Goal: Information Seeking & Learning: Learn about a topic

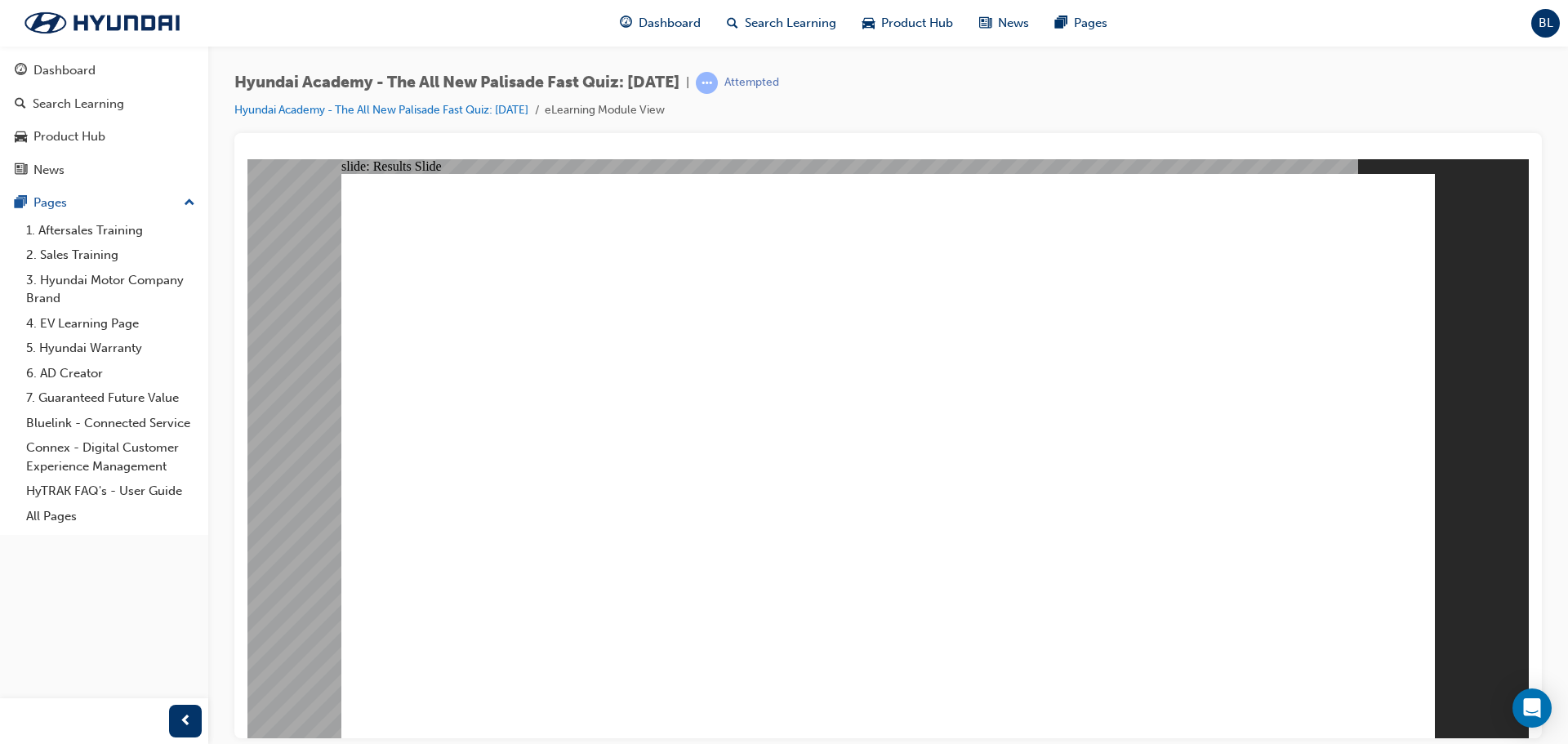
radio input "true"
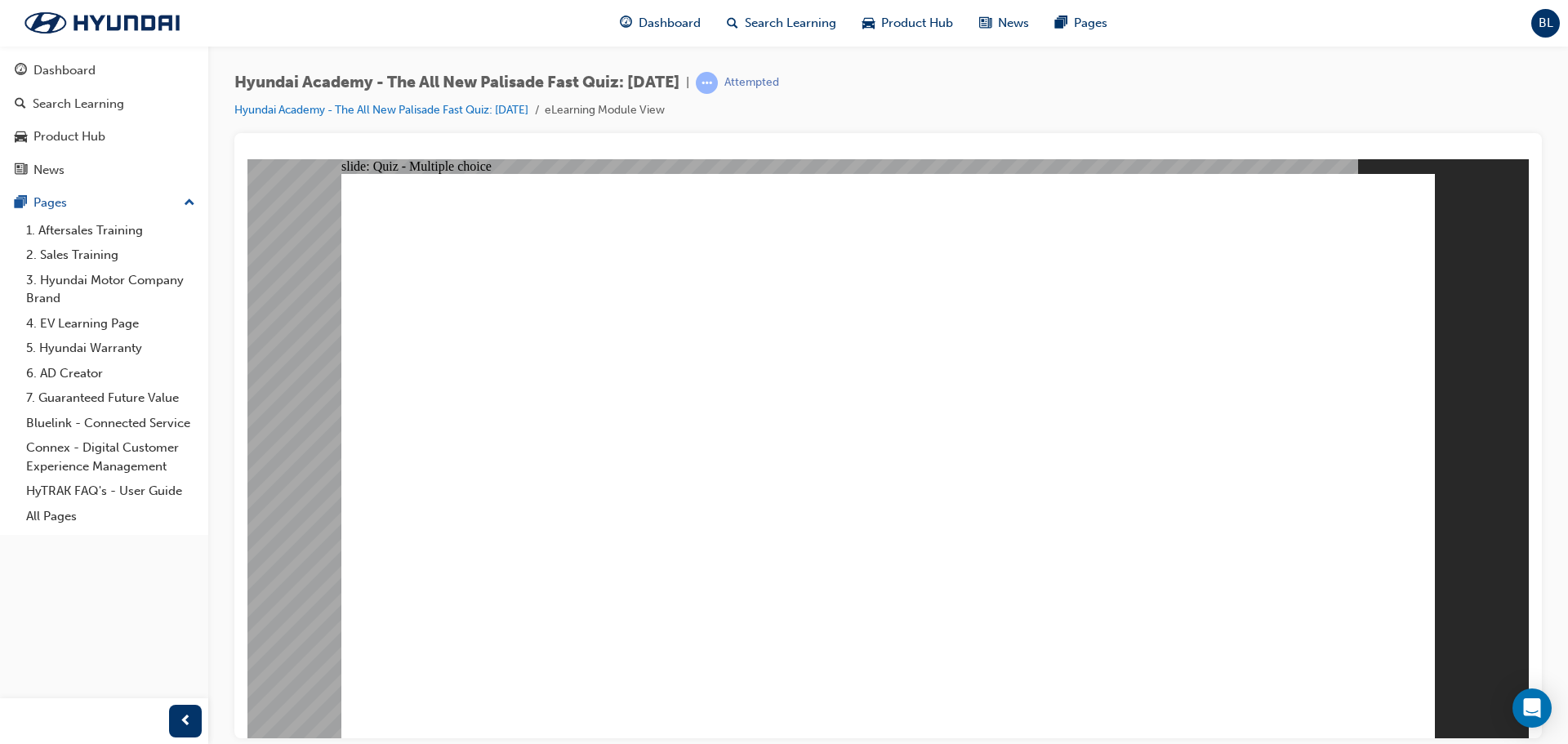
radio input "true"
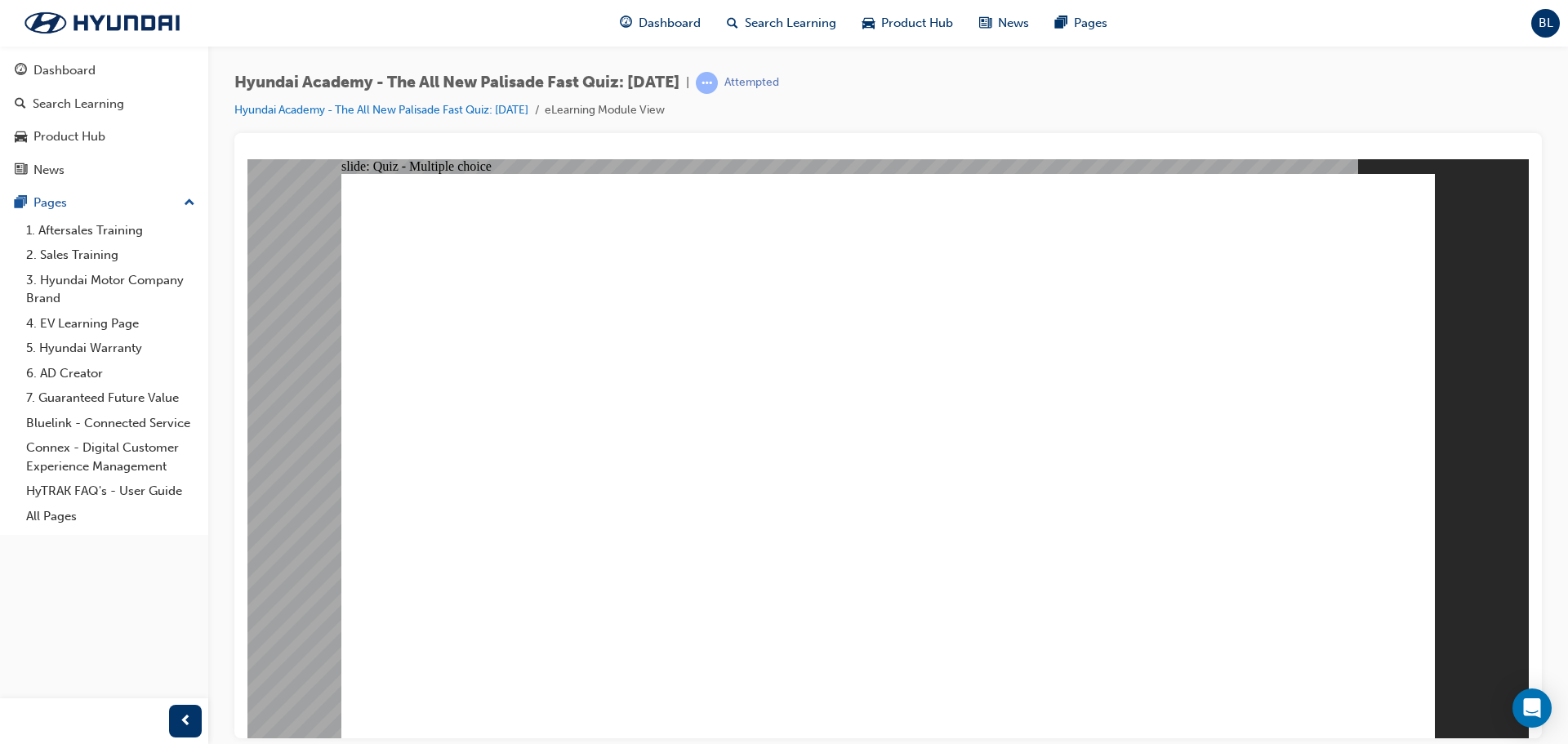
radio input "true"
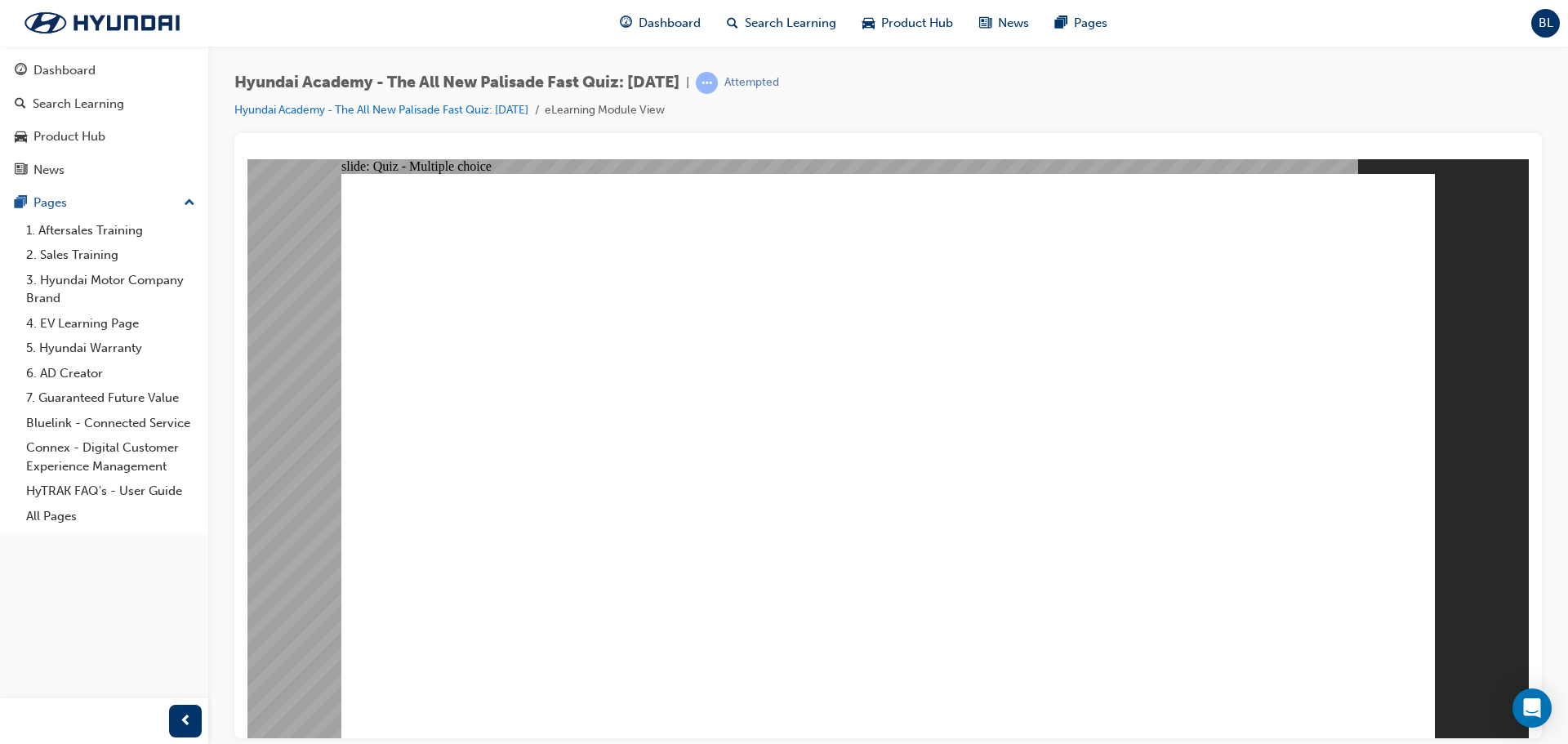
checkbox input "true"
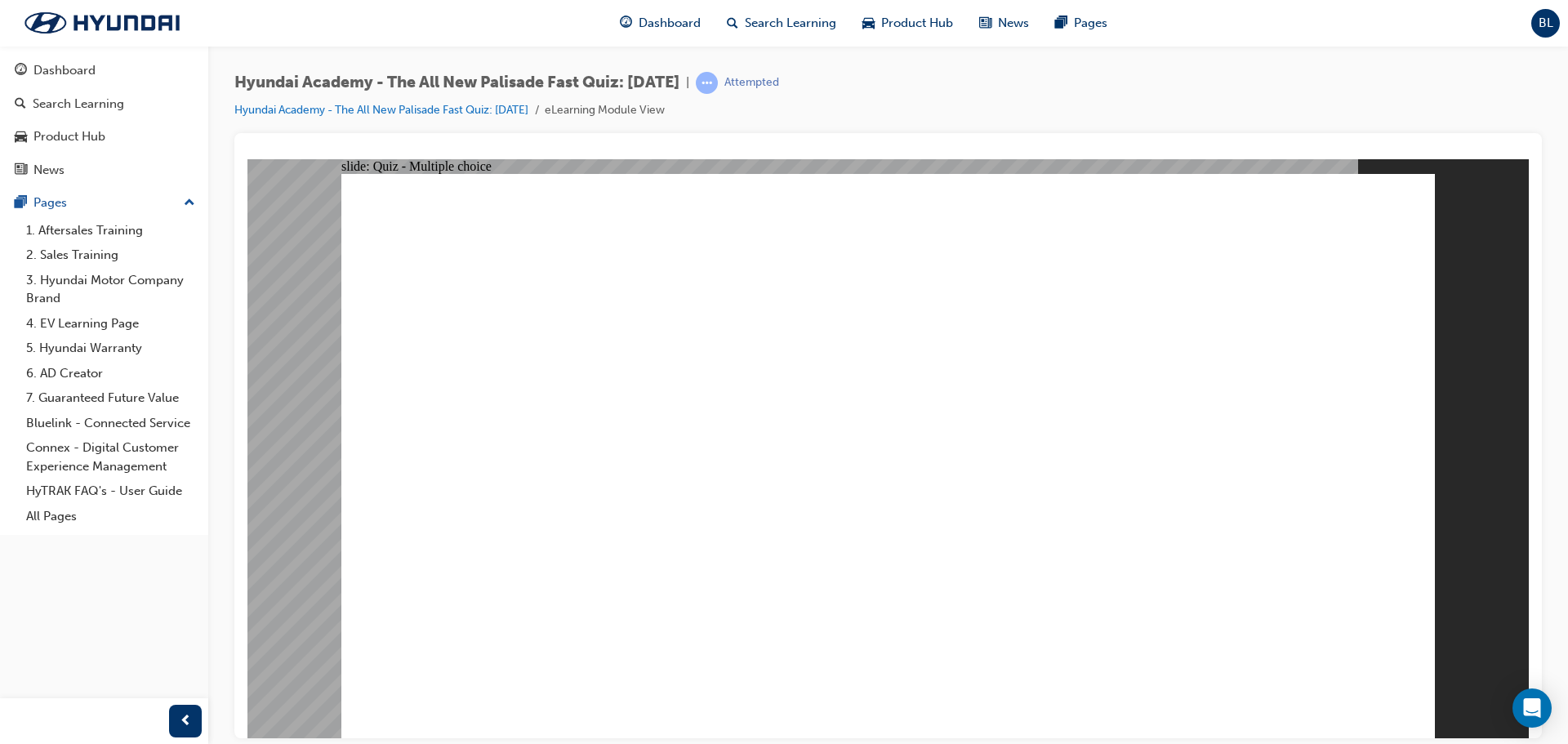
radio input "true"
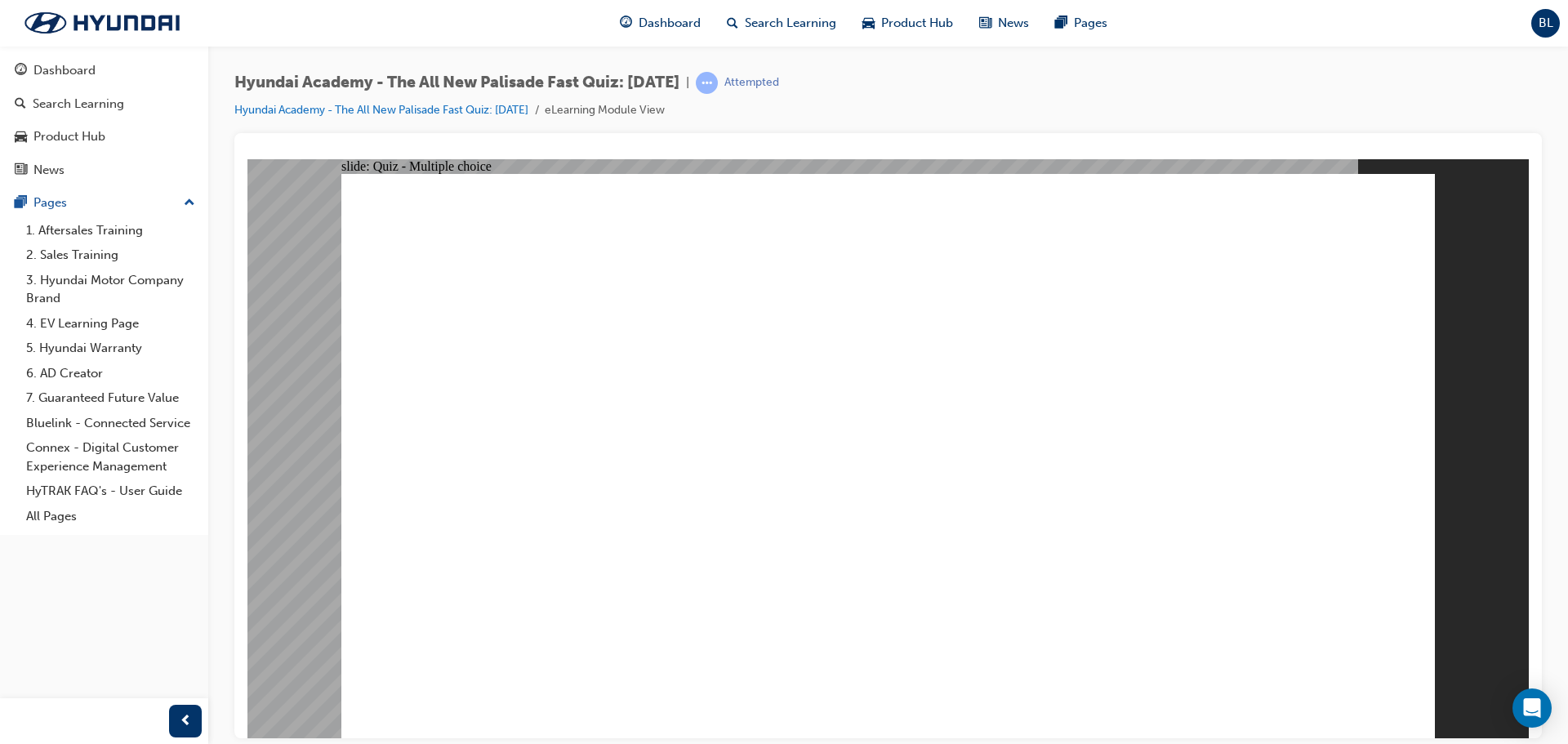
radio input "true"
checkbox input "true"
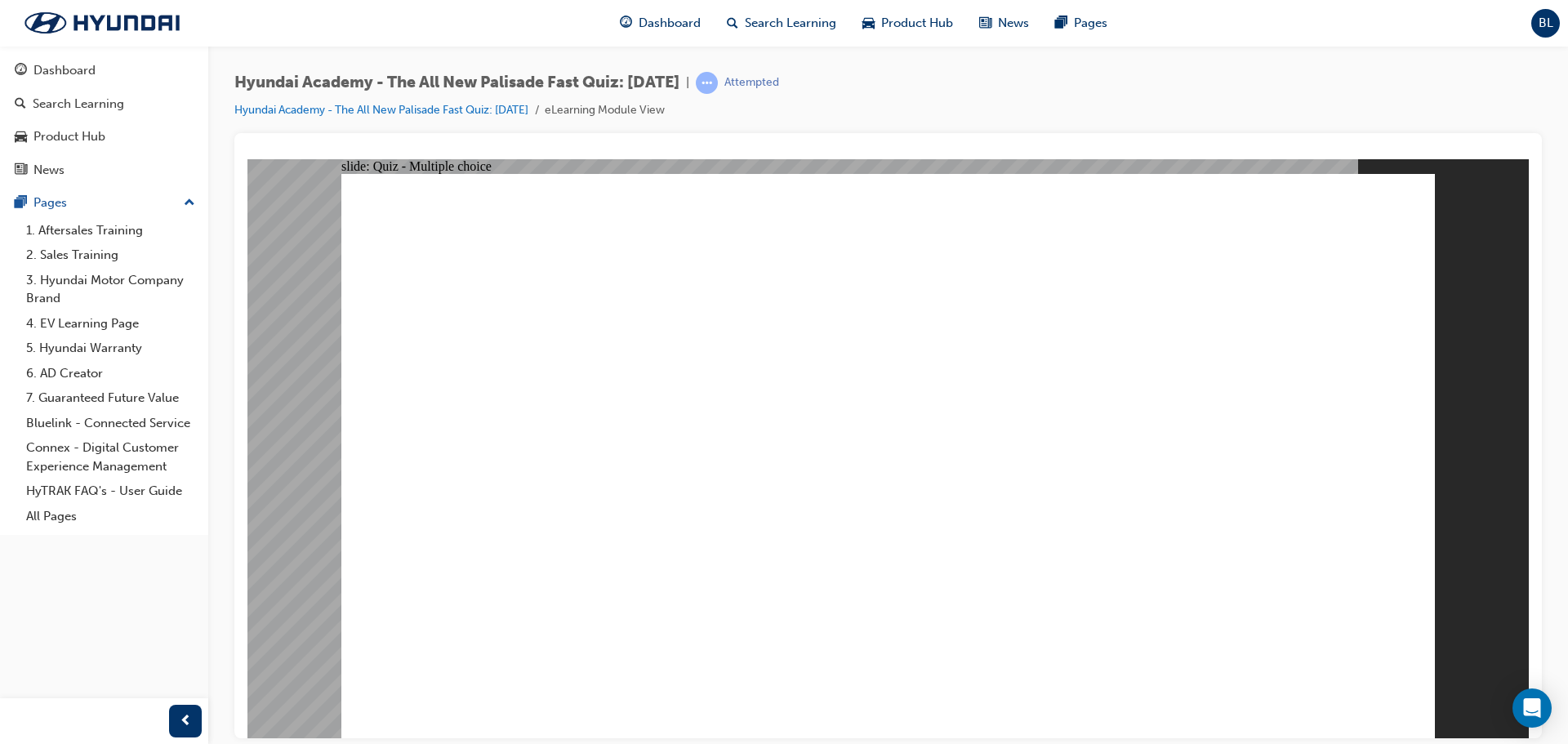
checkbox input "true"
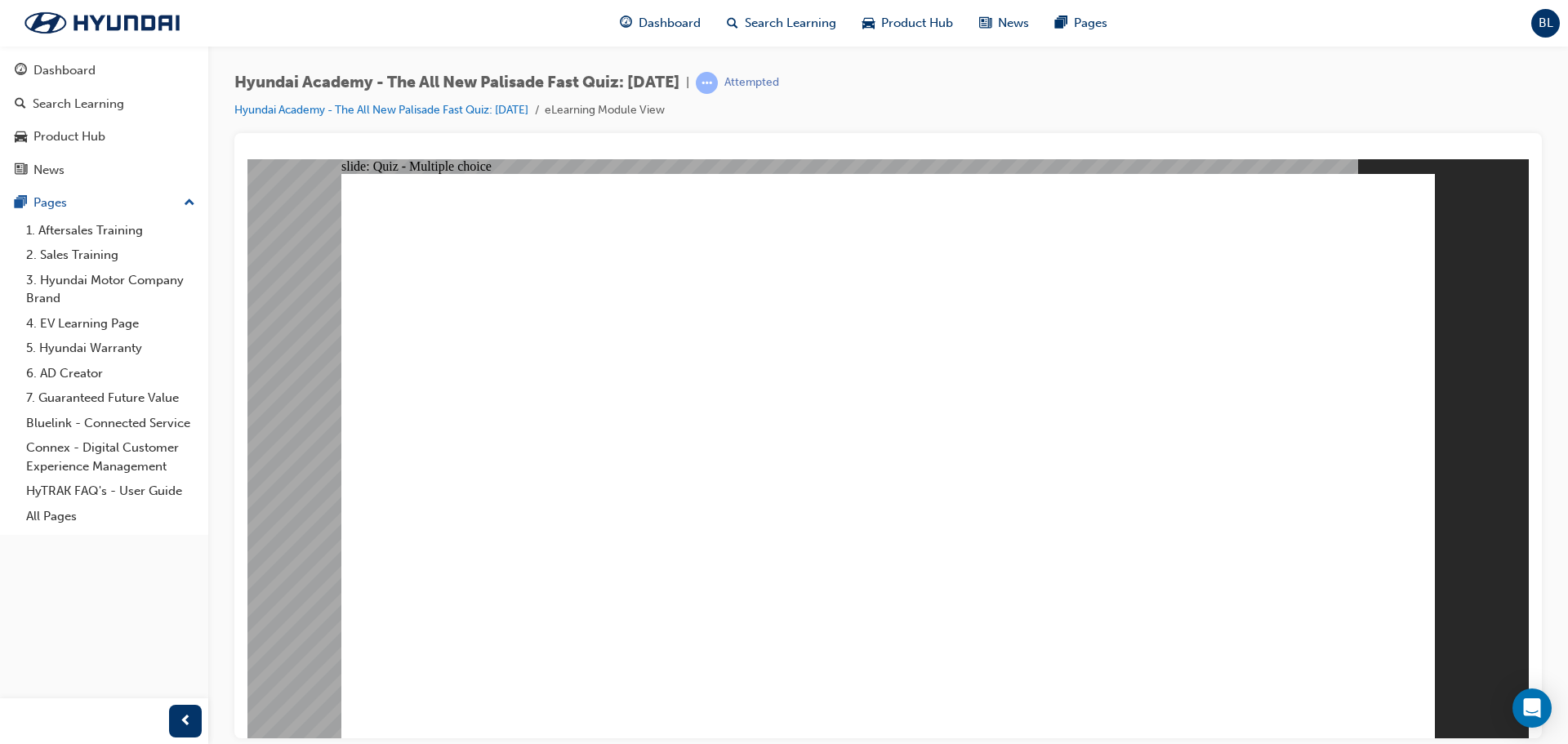
checkbox input "true"
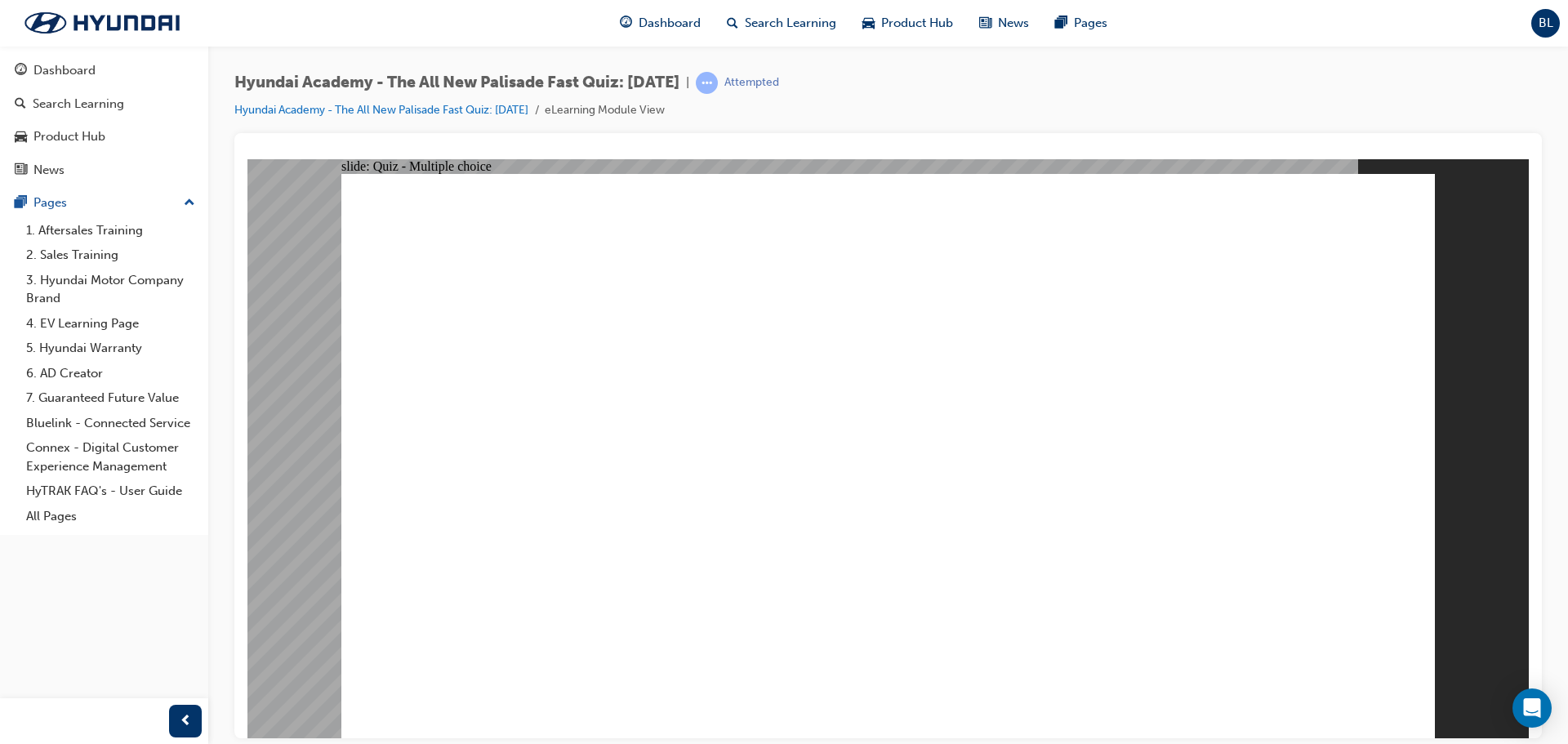
checkbox input "true"
radio input "true"
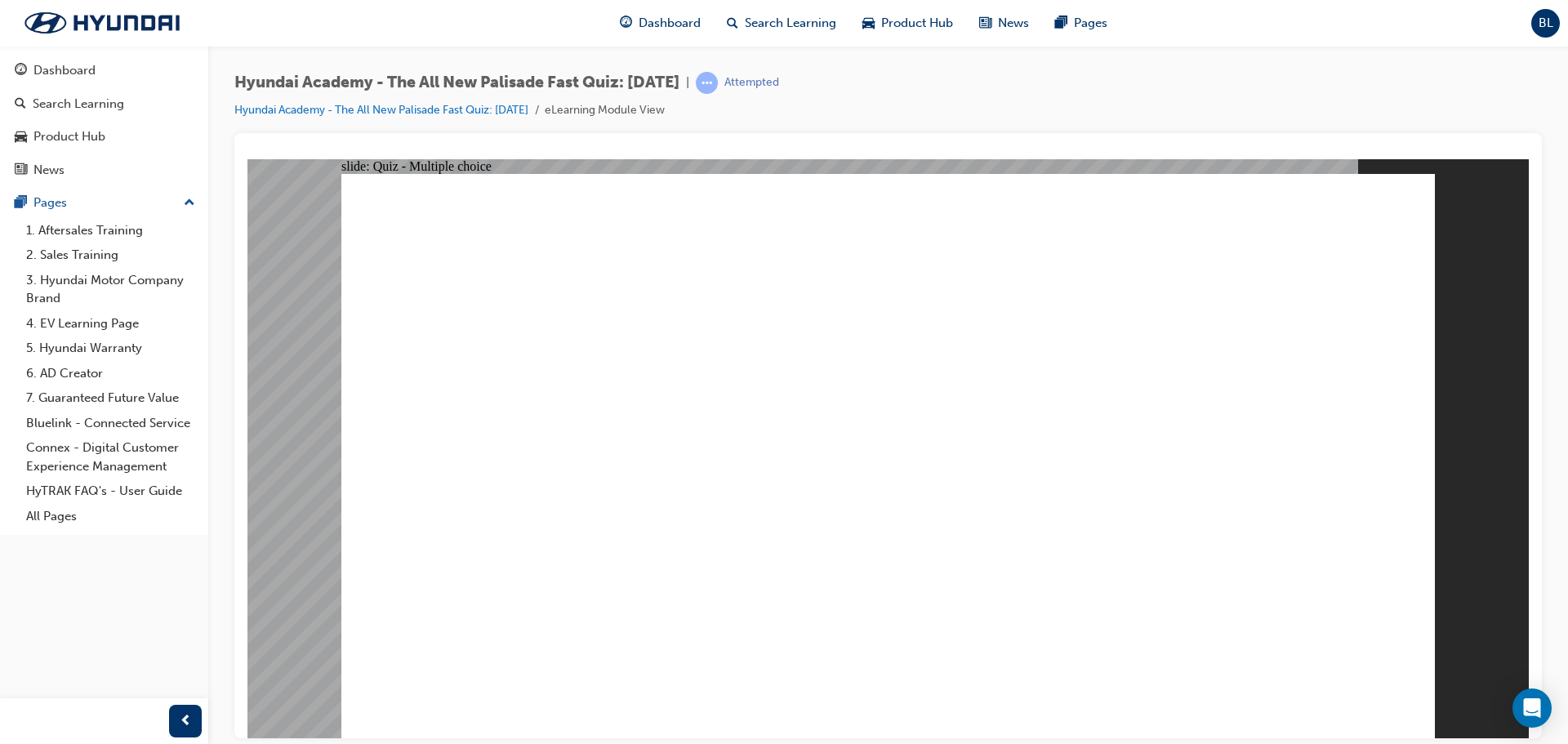
click at [1334, 96] on div "Hyundai Academy - The All New Palisade Fast Quiz: [DATE] | Attempted Hyundai Ac…" at bounding box center [888, 103] width 1308 height 61
click at [919, 123] on div "Hyundai Academy - The All New Palisade Fast Quiz: [DATE] | Attempted Hyundai Ac…" at bounding box center [888, 103] width 1308 height 61
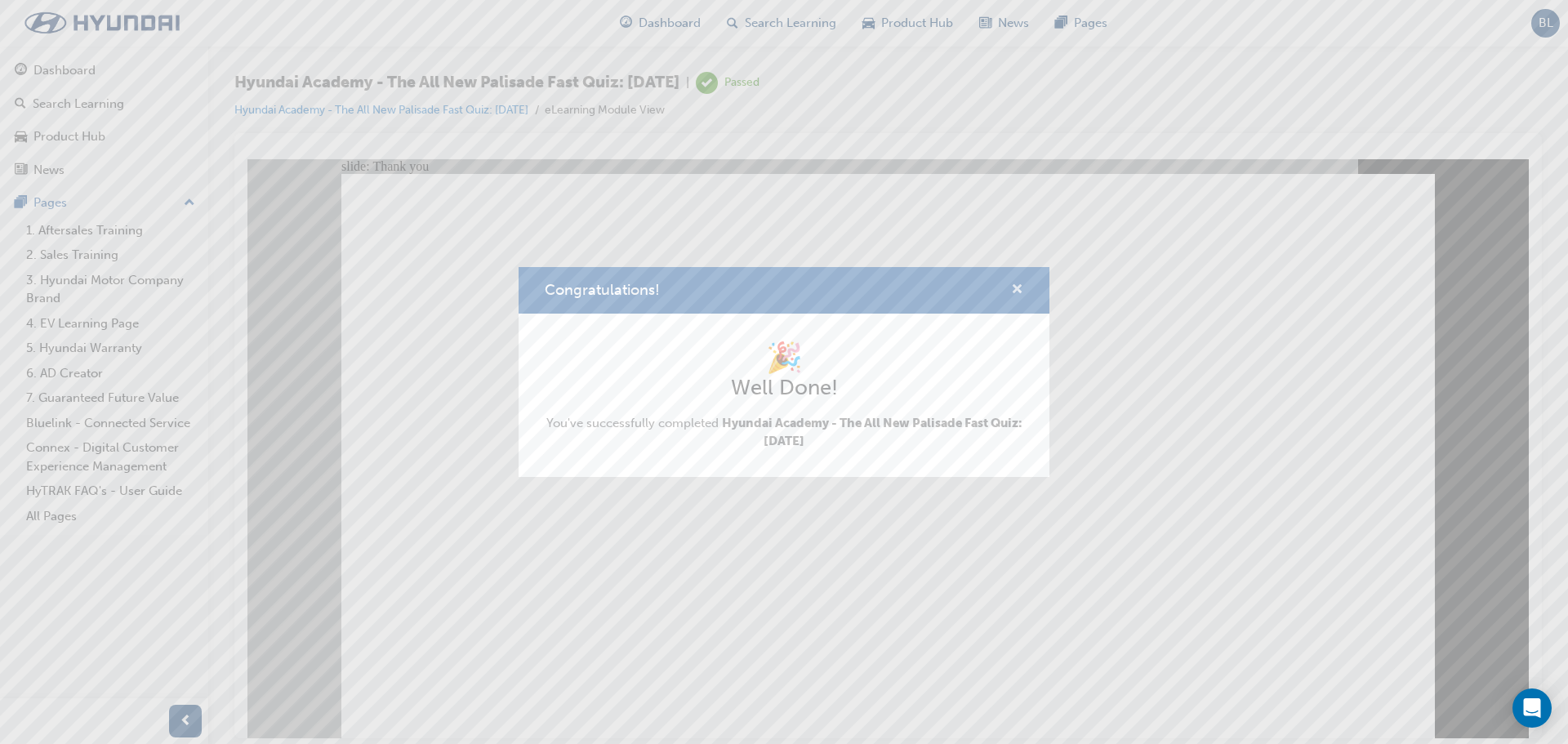
click at [1019, 288] on span "cross-icon" at bounding box center [1017, 290] width 12 height 14
